Goal: Task Accomplishment & Management: Use online tool/utility

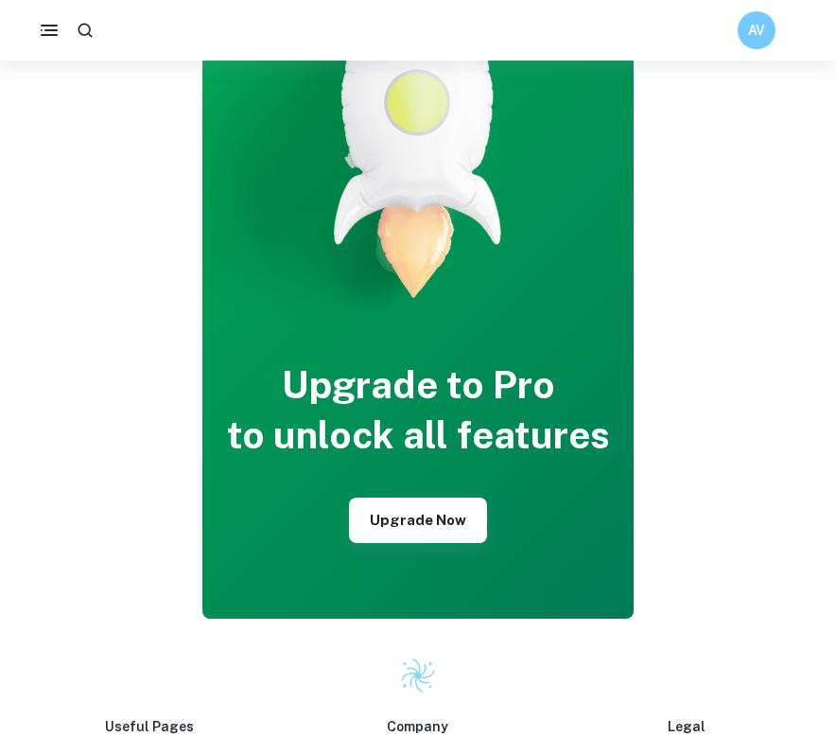
scroll to position [5913, 0]
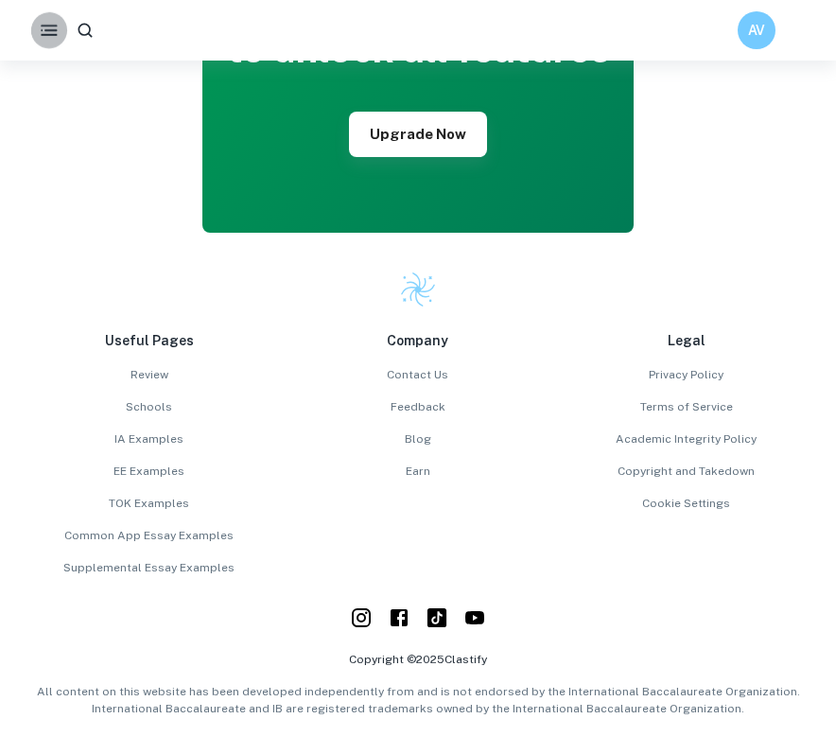
click at [38, 27] on icon "button" at bounding box center [49, 30] width 22 height 22
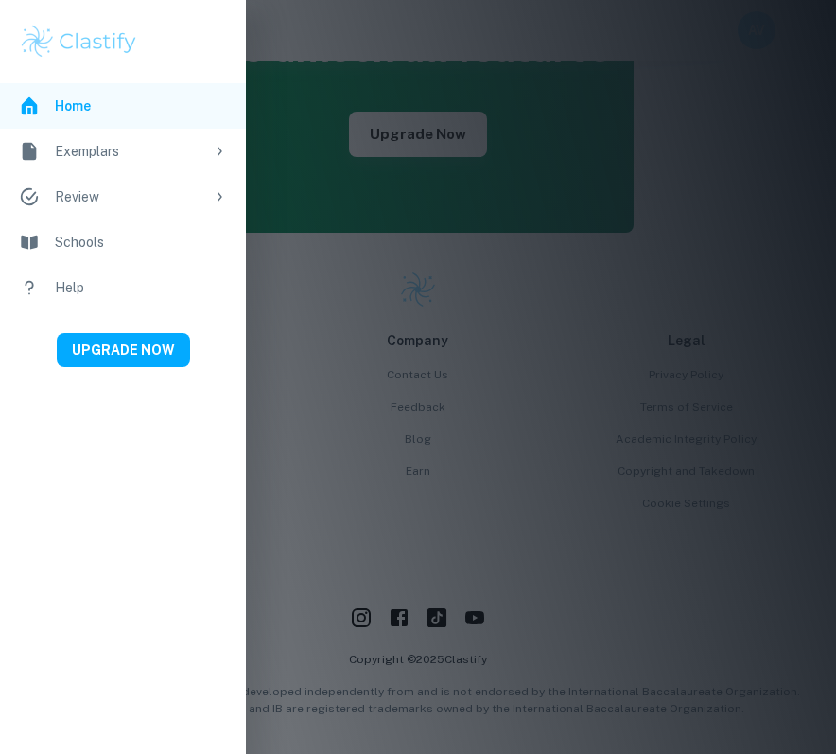
click at [115, 205] on div "Review" at bounding box center [129, 196] width 149 height 21
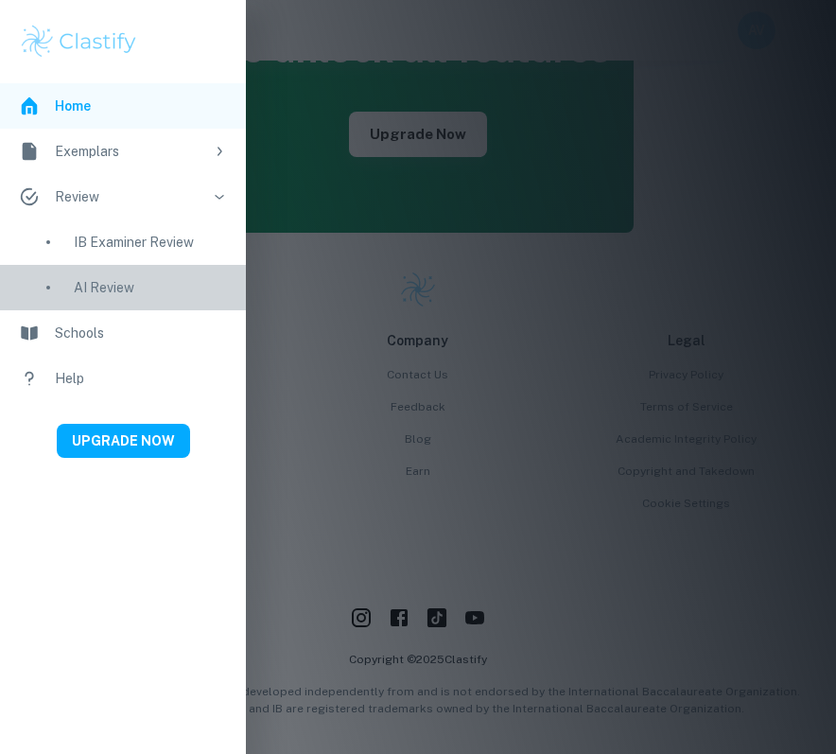
click at [105, 280] on div "AI Review" at bounding box center [150, 287] width 153 height 21
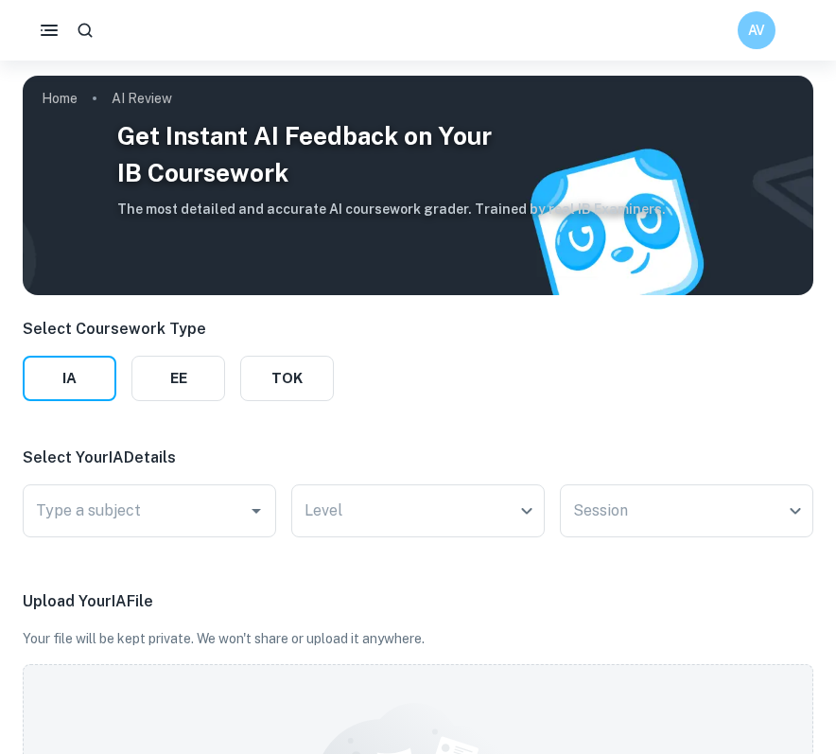
scroll to position [93, 0]
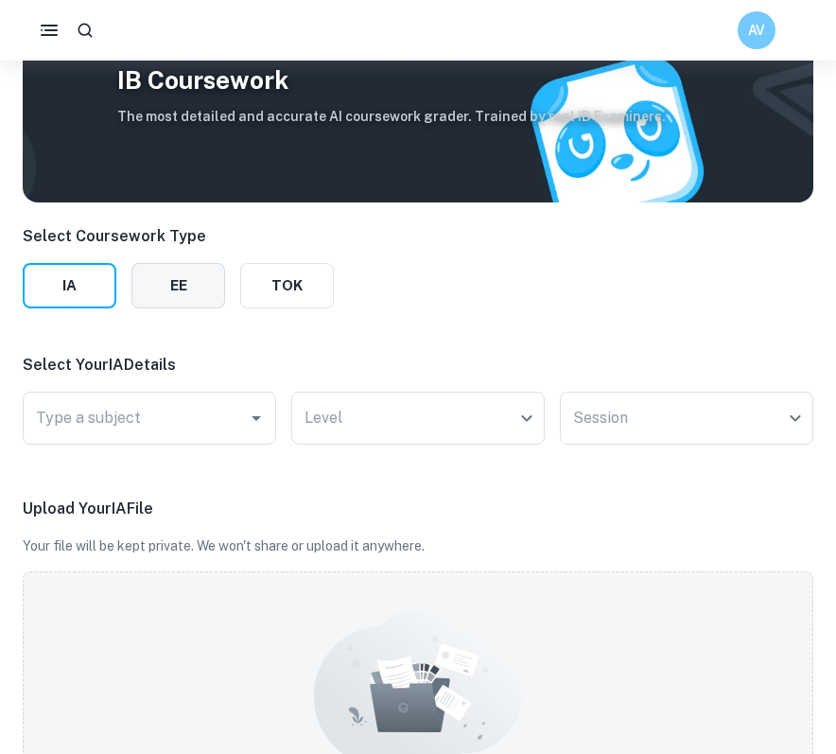
click at [175, 279] on button "EE" at bounding box center [178, 285] width 94 height 45
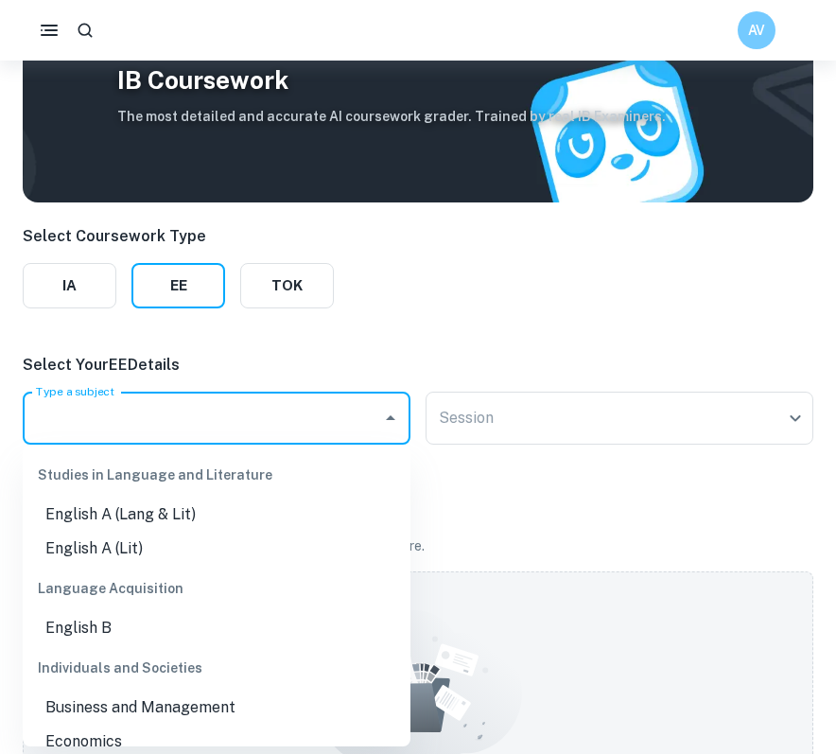
click at [336, 406] on input "Type a subject" at bounding box center [202, 418] width 342 height 36
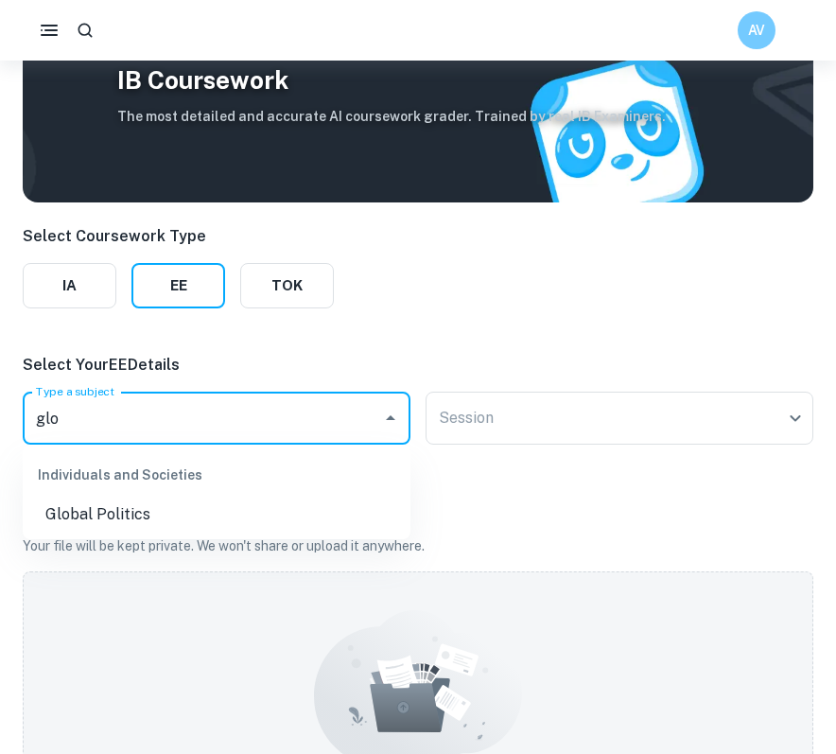
click at [195, 519] on li "Global Politics" at bounding box center [217, 515] width 388 height 34
type input "Global Politics"
click at [489, 412] on body "We value your privacy We use cookies to enhance your browsing experience, serve…" at bounding box center [418, 345] width 836 height 754
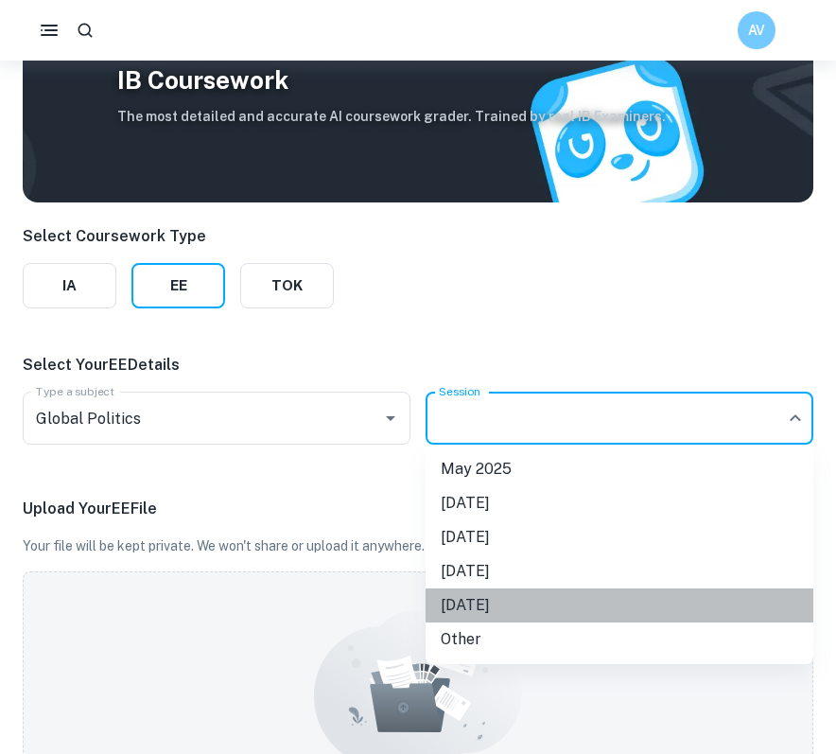
click at [493, 597] on li "May 2027" at bounding box center [620, 605] width 388 height 34
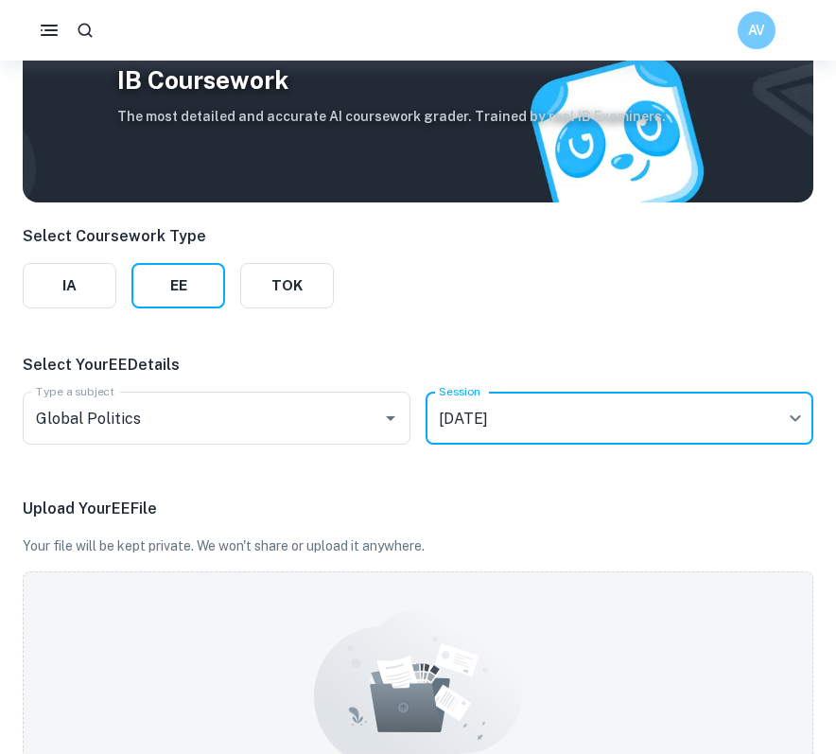
click at [558, 422] on body "We value your privacy We use cookies to enhance your browsing experience, serve…" at bounding box center [418, 345] width 836 height 754
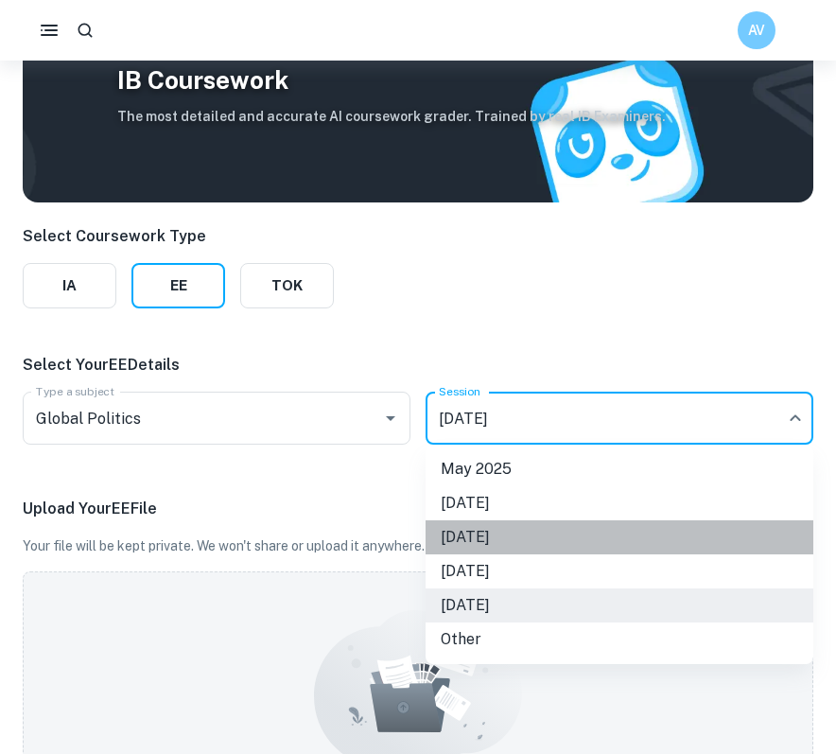
click at [514, 526] on li "May 2026" at bounding box center [620, 537] width 388 height 34
type input "M26"
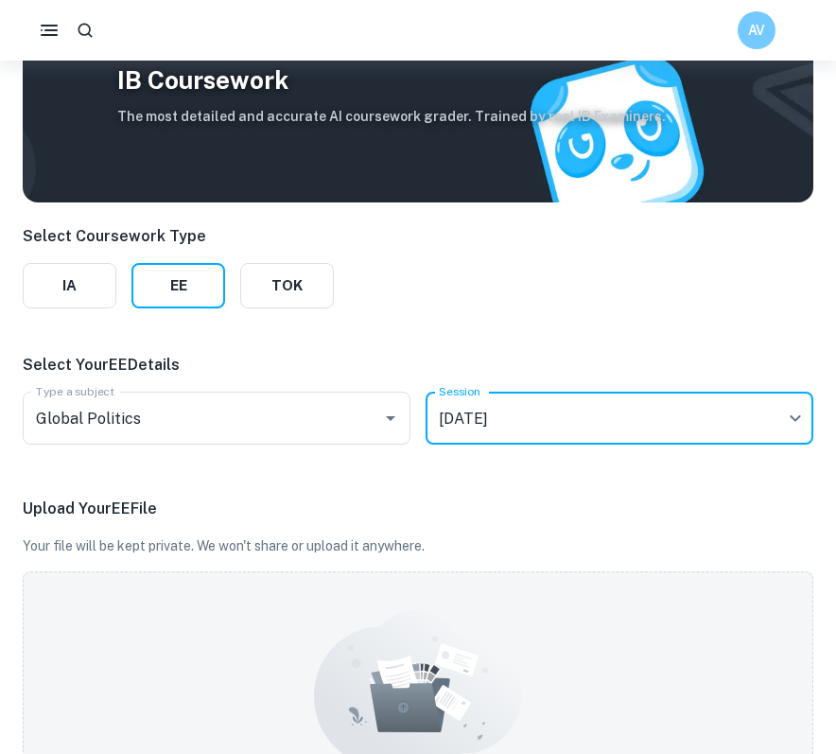
scroll to position [337, 0]
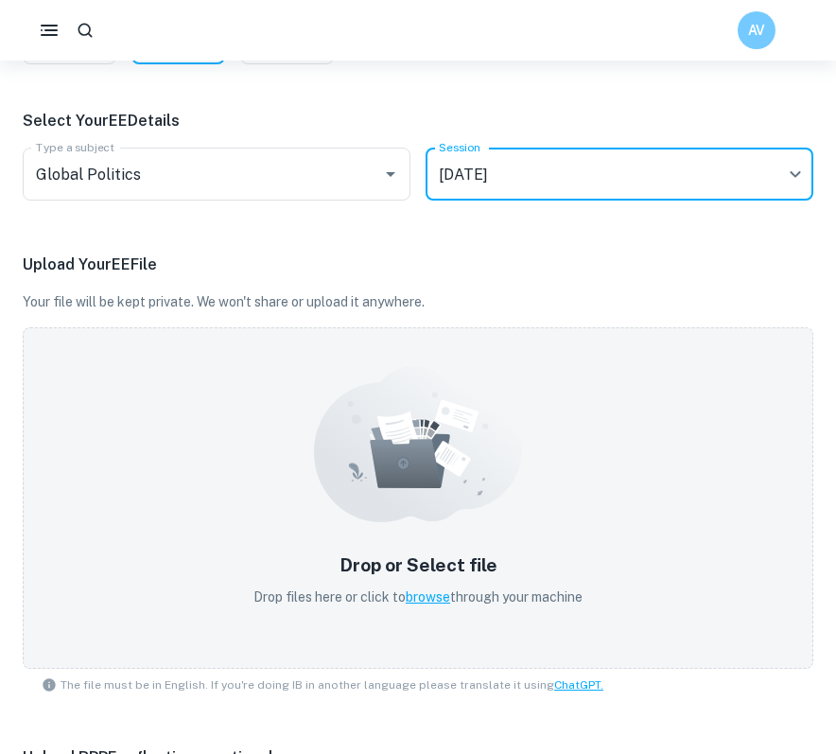
click at [428, 529] on div "Drop or Select file Drop files here or click to browse through your machine" at bounding box center [418, 579] width 375 height 101
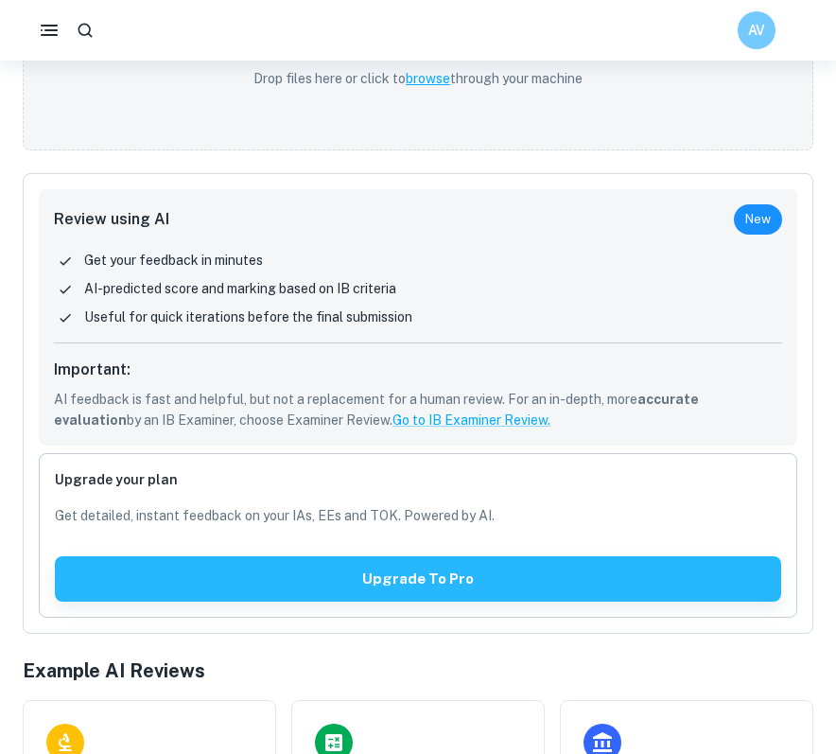
scroll to position [1224, 0]
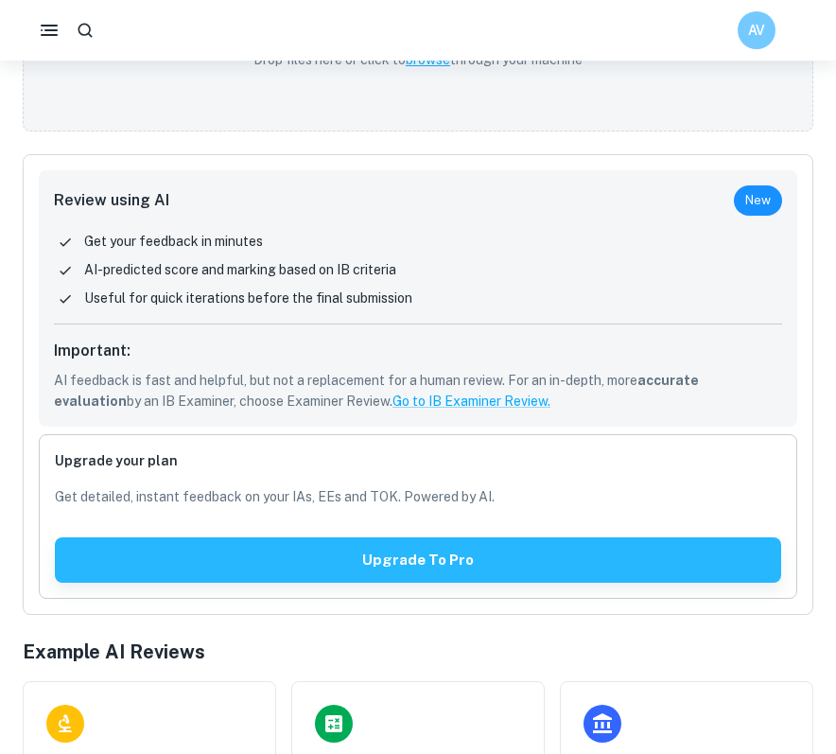
click at [506, 282] on div "Get your feedback in minutes AI-predicted score and marking based on IB criteri…" at bounding box center [418, 278] width 728 height 94
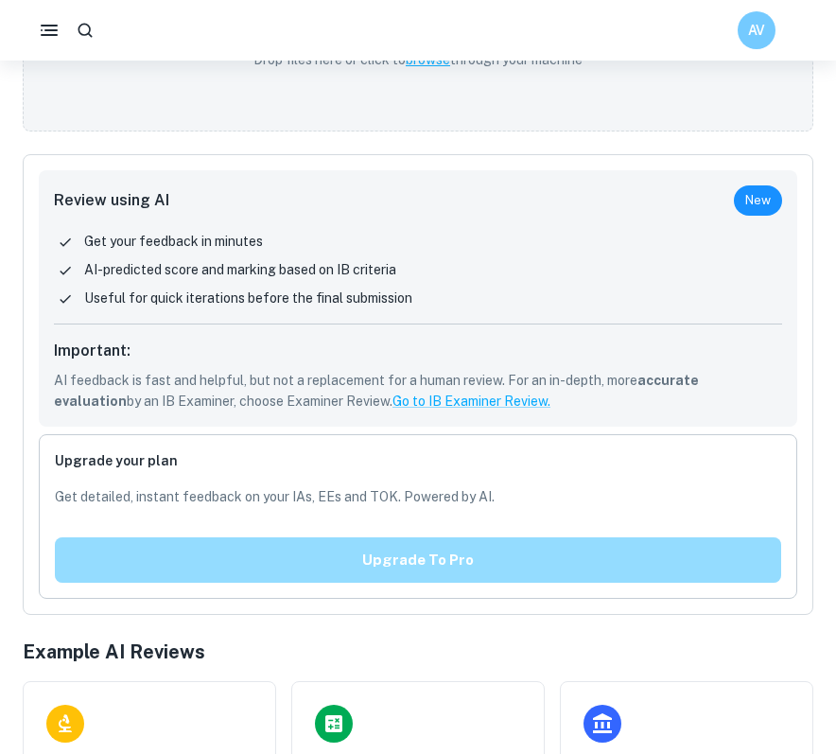
click at [424, 574] on button "Upgrade to pro" at bounding box center [418, 559] width 726 height 45
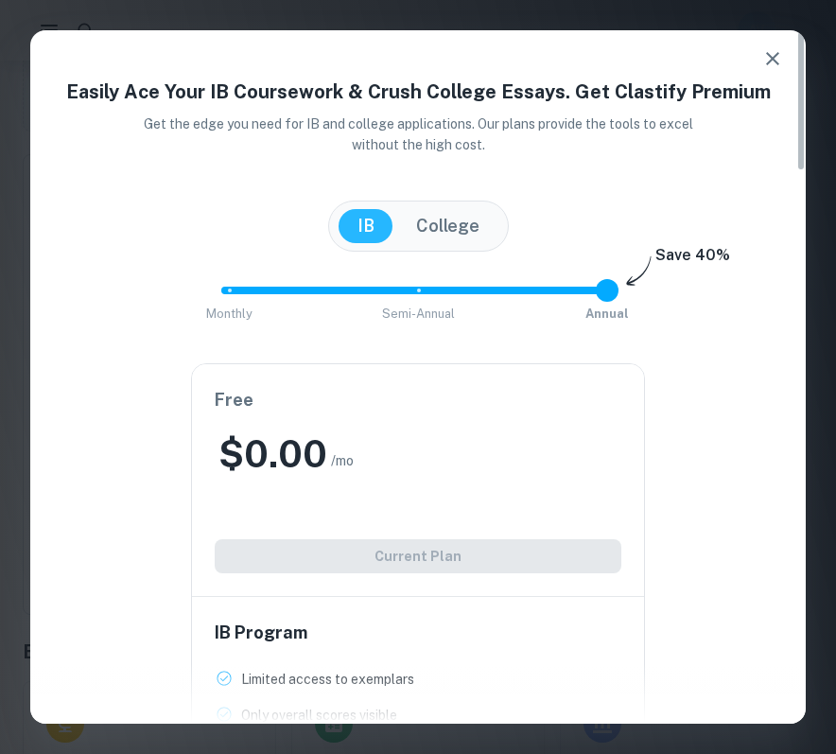
click at [765, 44] on button "button" at bounding box center [773, 59] width 38 height 38
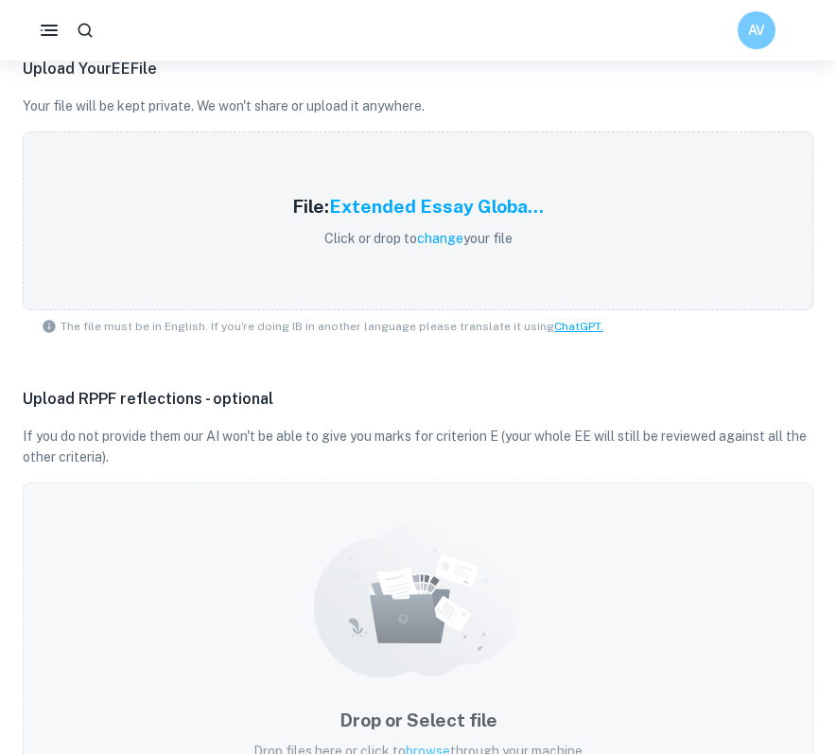
scroll to position [513, 0]
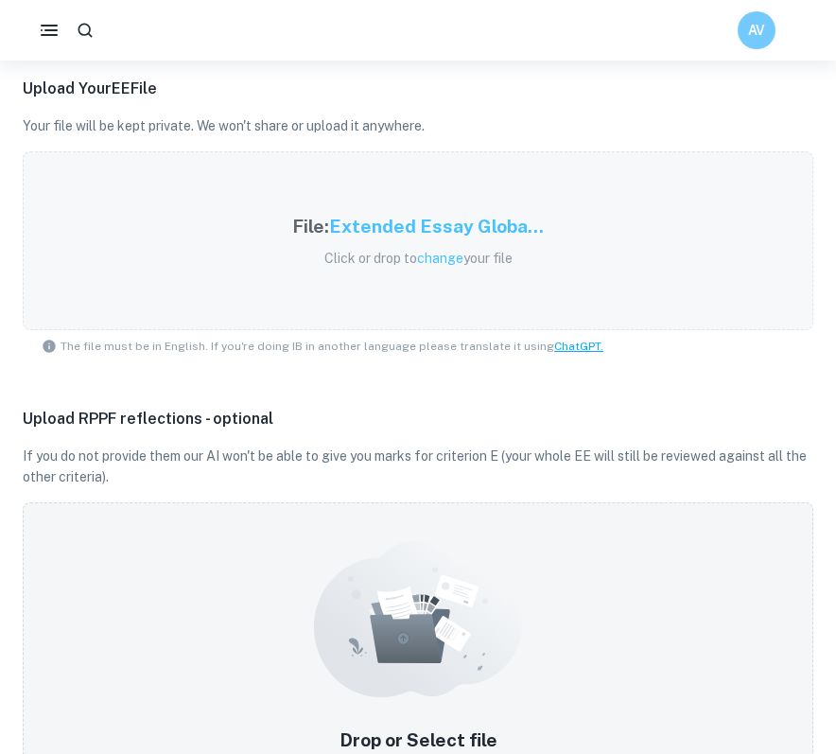
scroll to position [5913, 0]
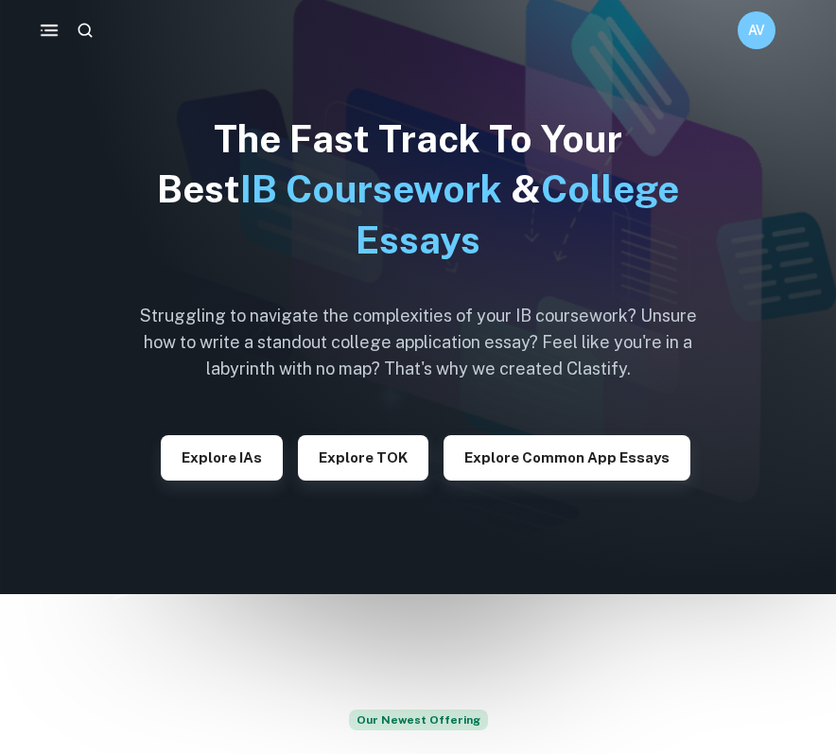
click at [51, 44] on button "button" at bounding box center [49, 30] width 38 height 38
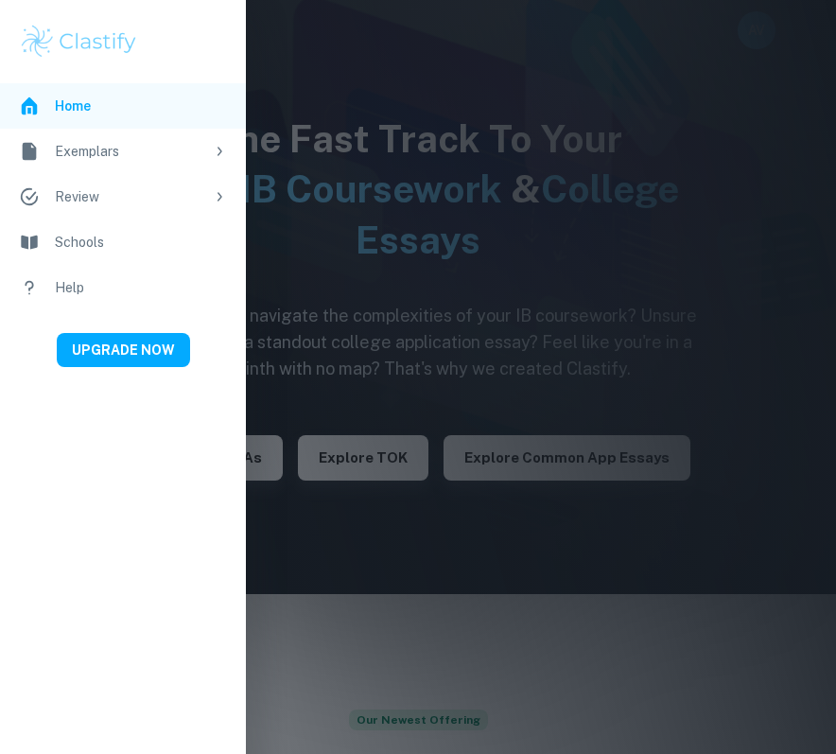
click at [401, 77] on div at bounding box center [418, 377] width 836 height 754
